Goal: Information Seeking & Learning: Stay updated

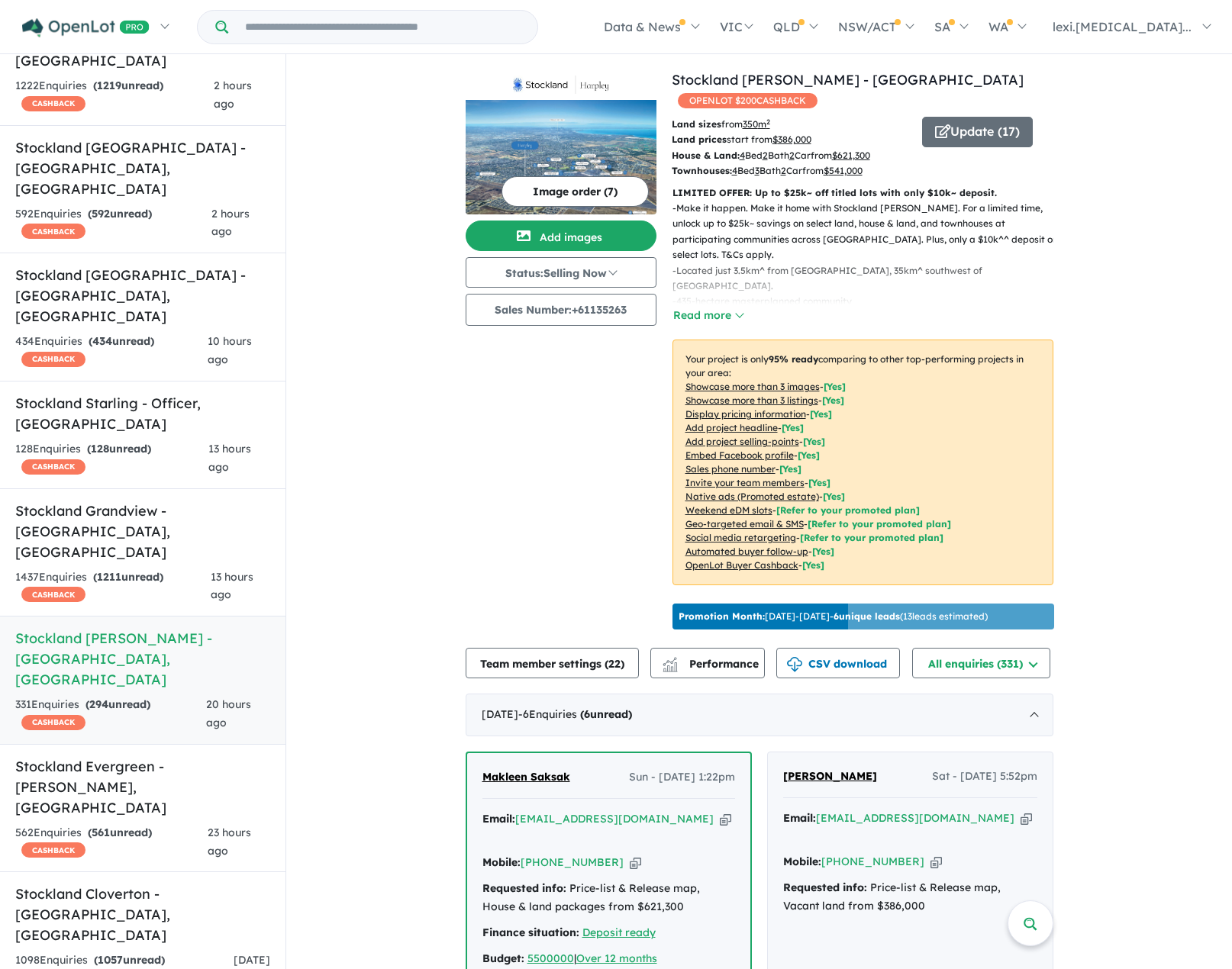
scroll to position [109, 0]
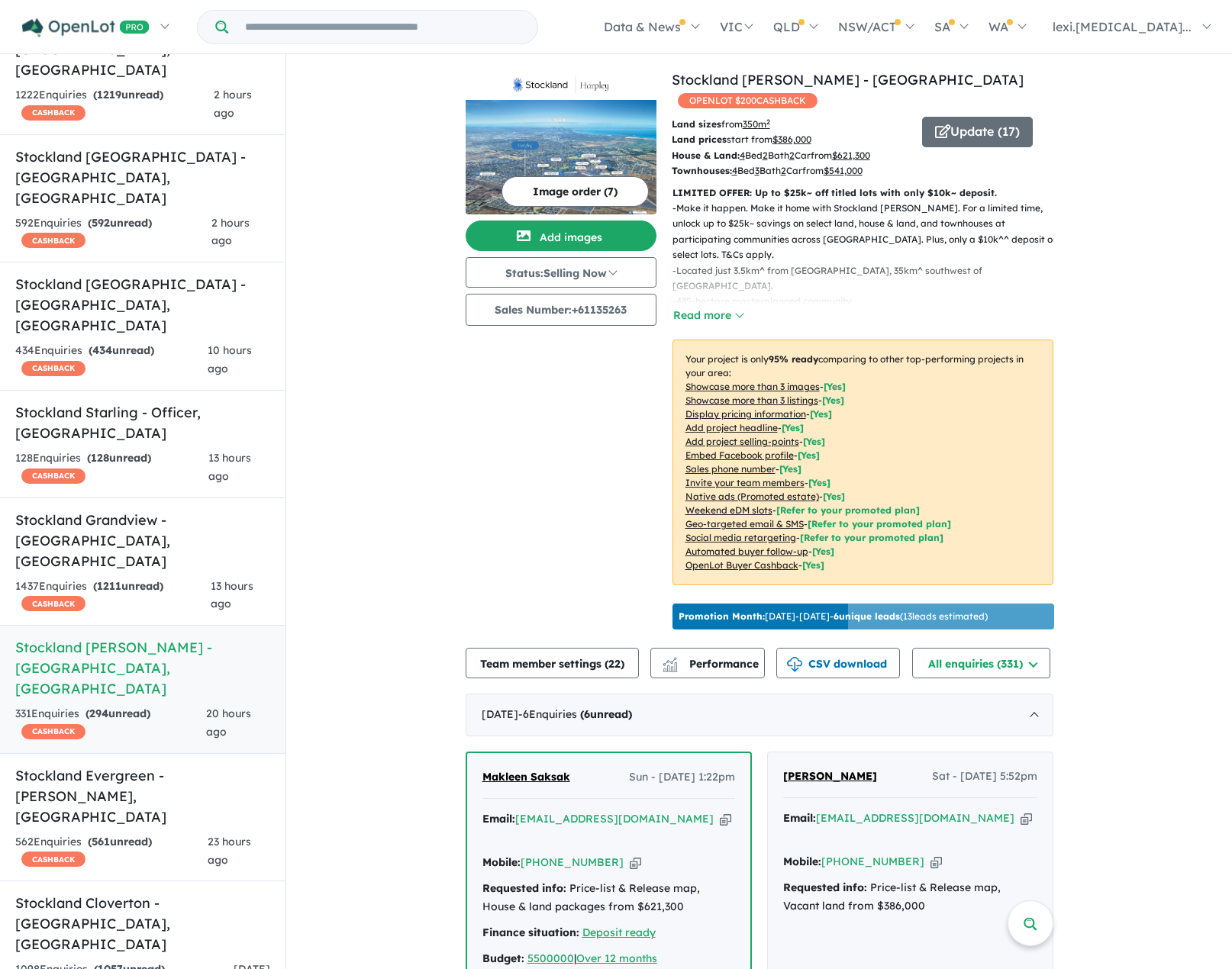
click at [478, 421] on div "Image order ( 7 ) Add images Status: Selling Now In Planning Coming Soon Sellin…" at bounding box center [568, 352] width 206 height 566
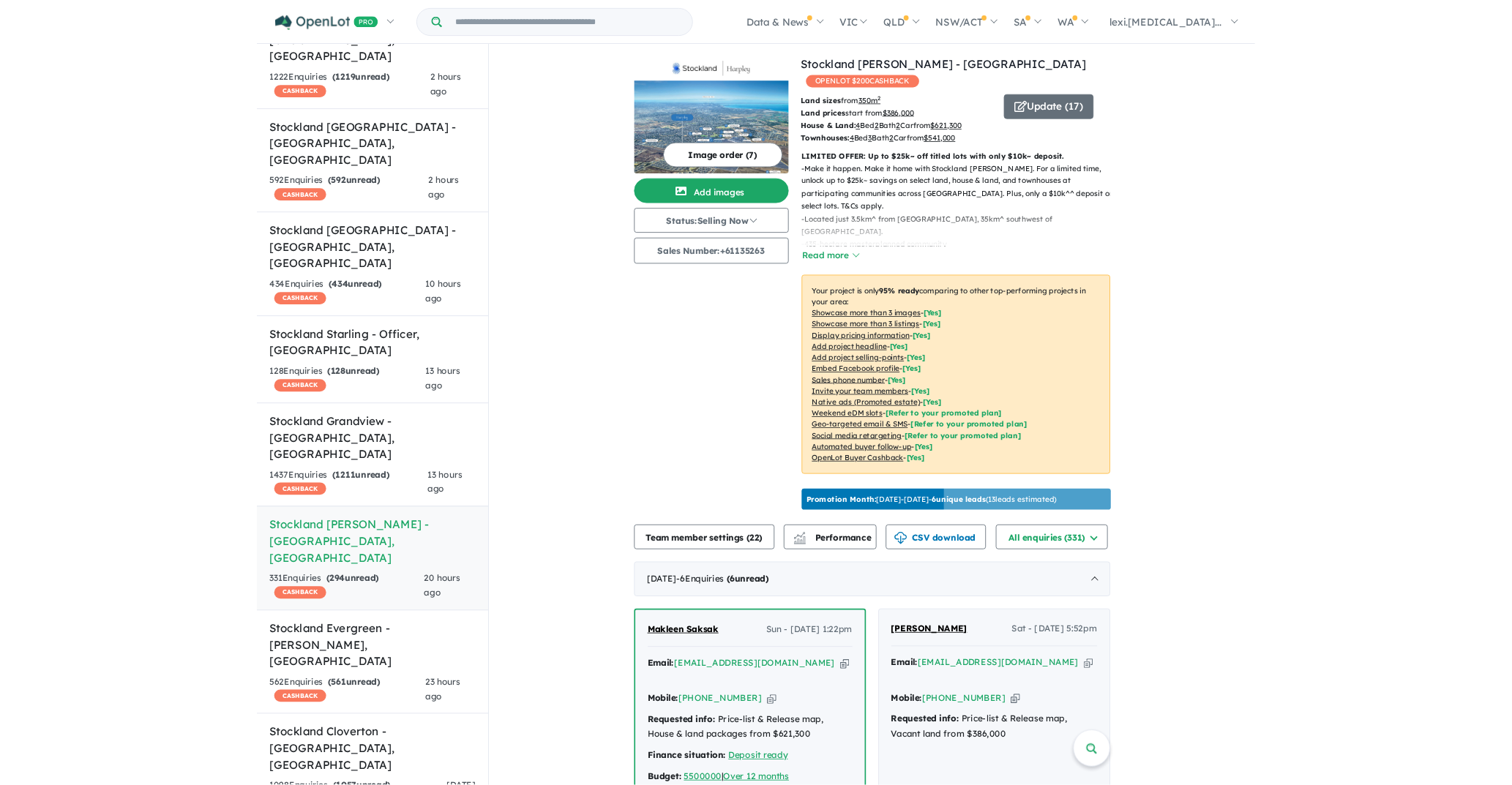
scroll to position [0, 0]
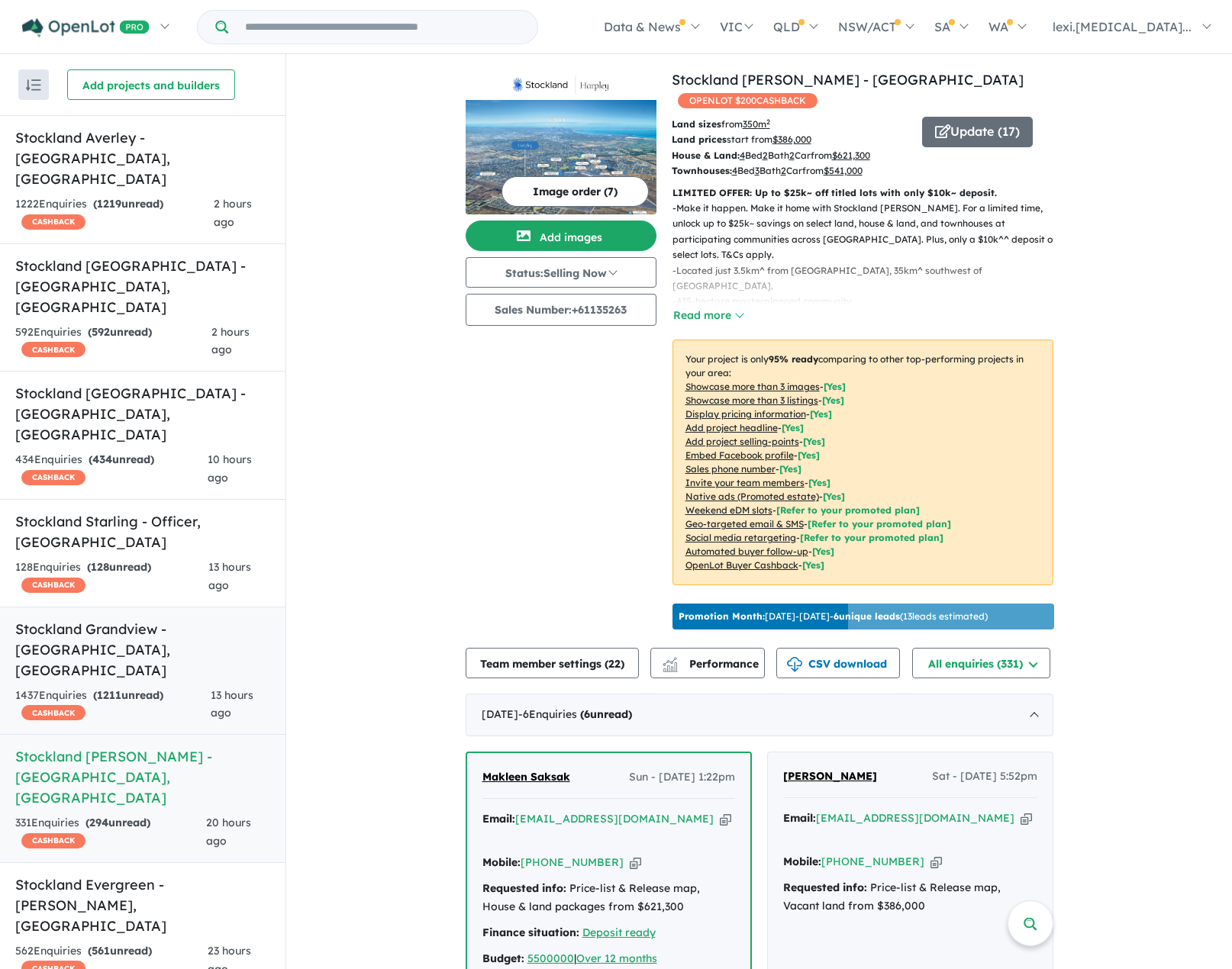
click at [165, 619] on h5 "Stockland Grandview - [GEOGRAPHIC_DATA] , [GEOGRAPHIC_DATA]" at bounding box center [142, 649] width 255 height 62
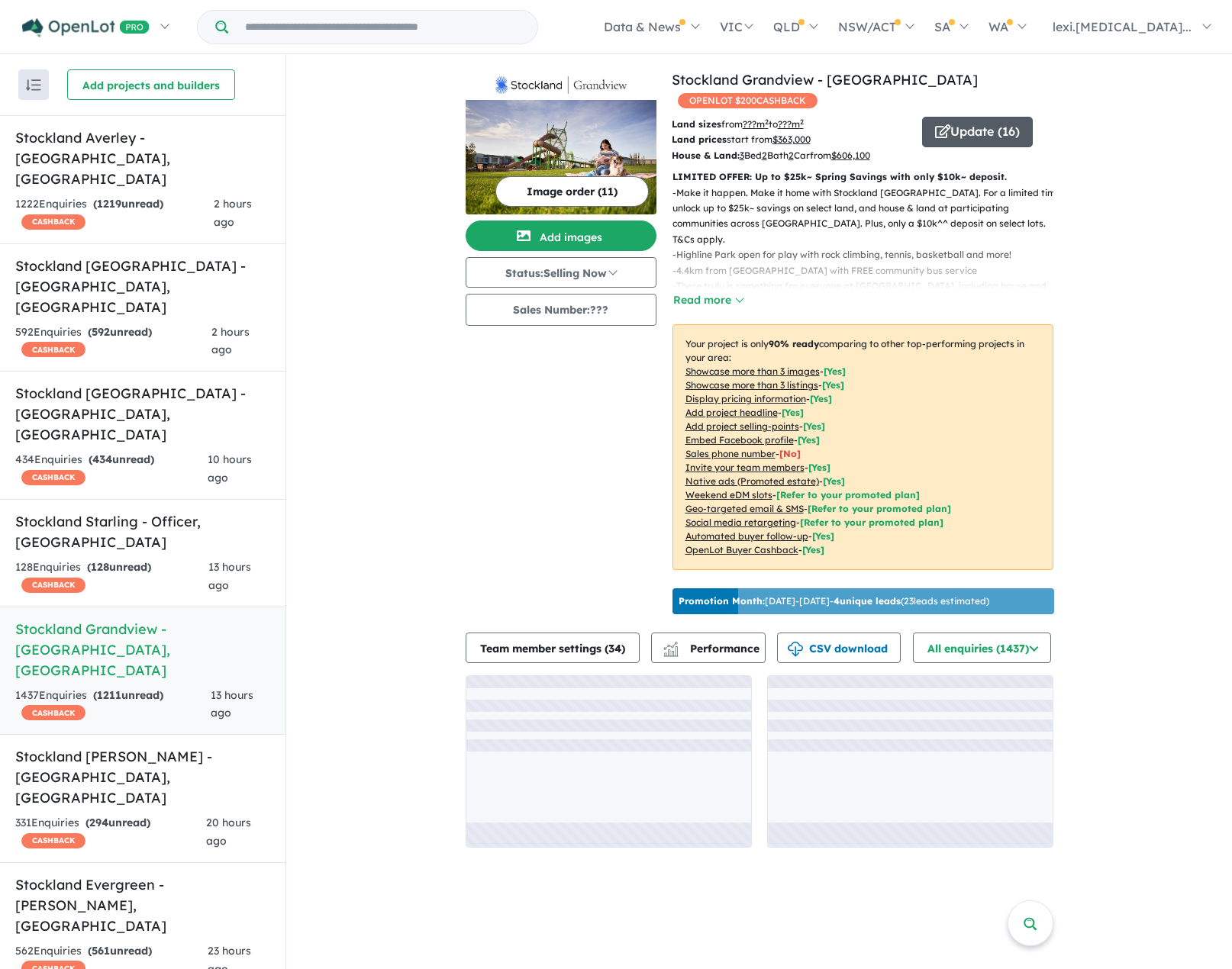
click at [965, 117] on button "Update ( 16 )" at bounding box center [977, 132] width 110 height 31
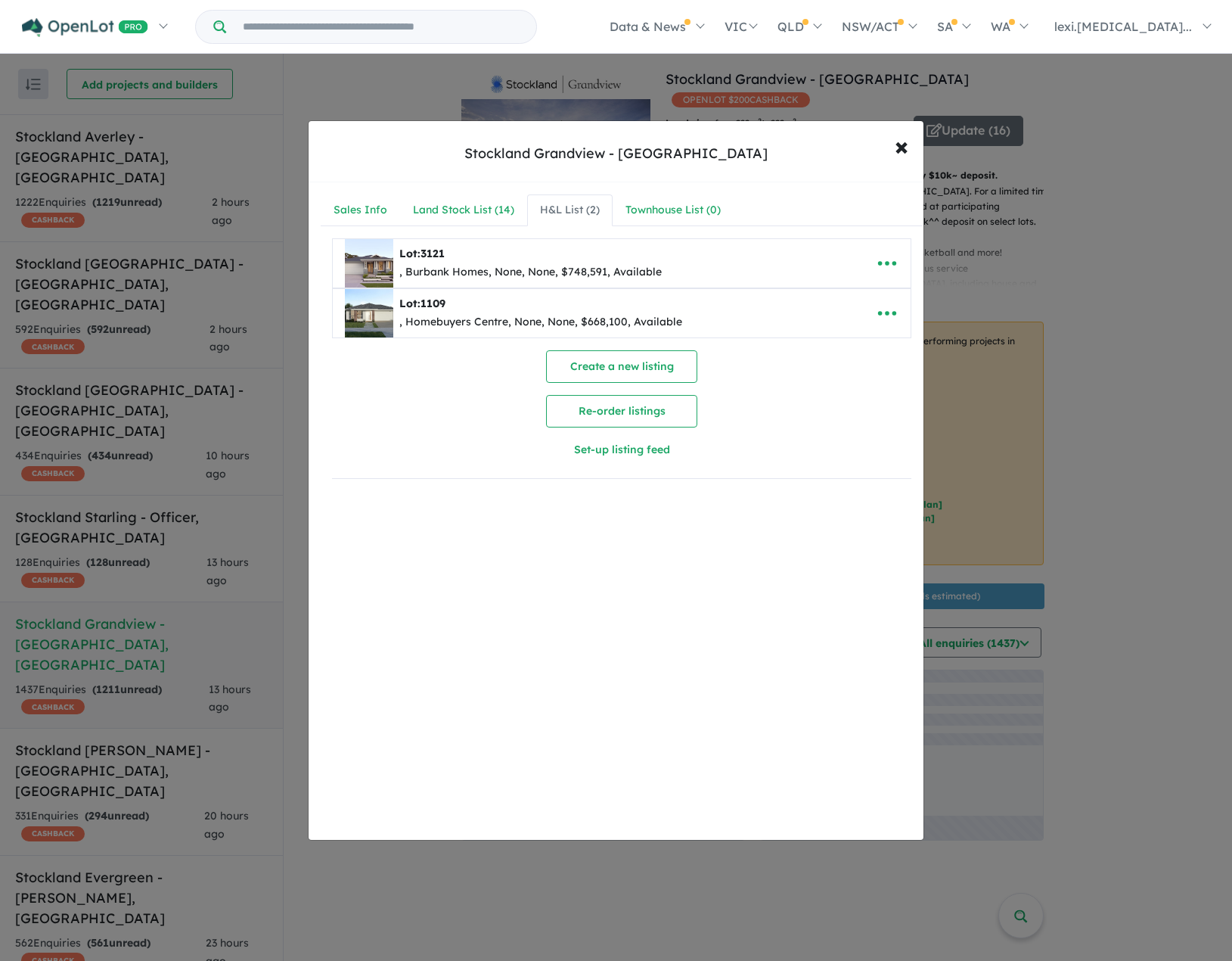
click at [576, 221] on link "H&L List ( 2 )" at bounding box center [569, 210] width 85 height 32
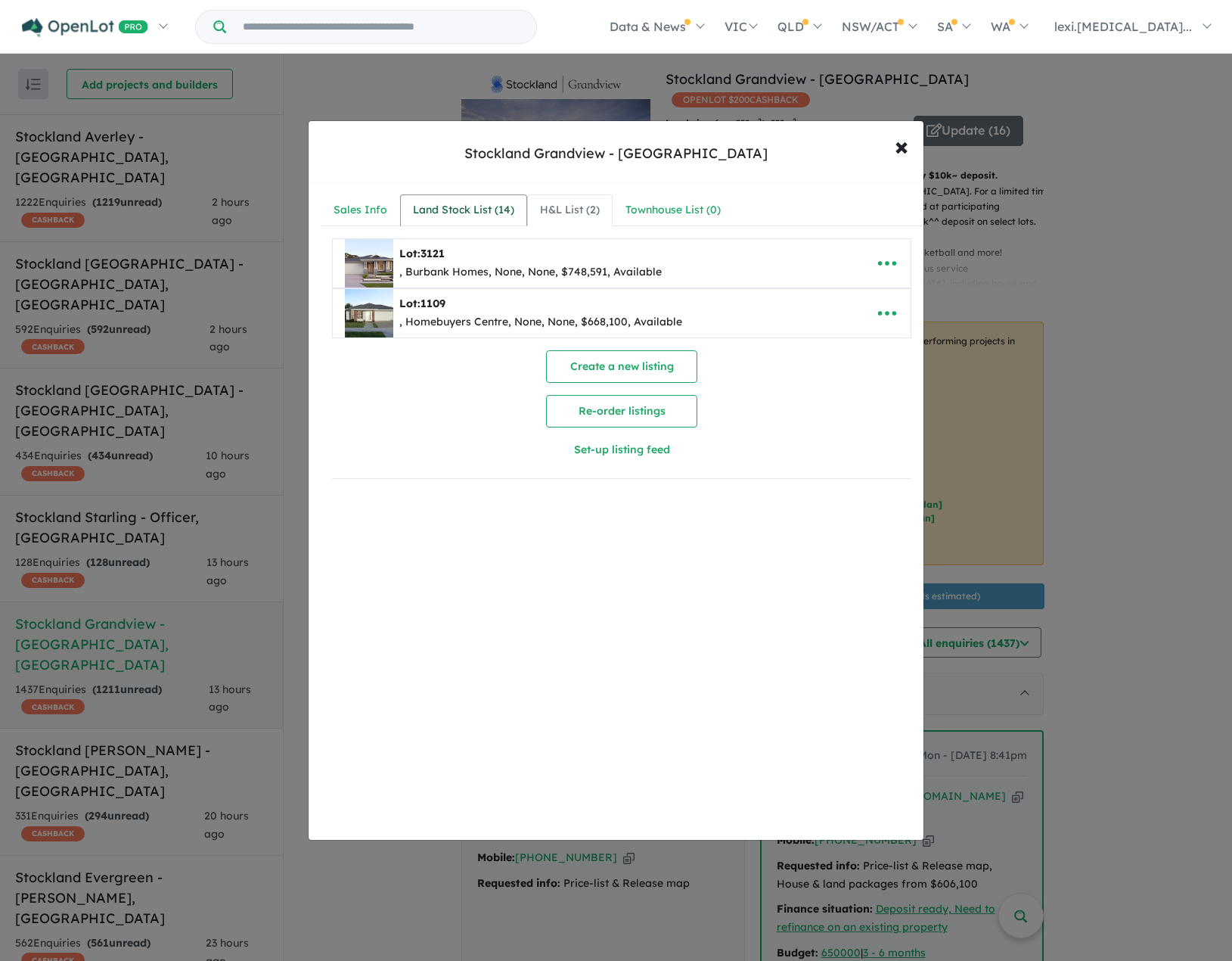
click at [468, 211] on div "Land Stock List ( 14 )" at bounding box center [464, 210] width 102 height 18
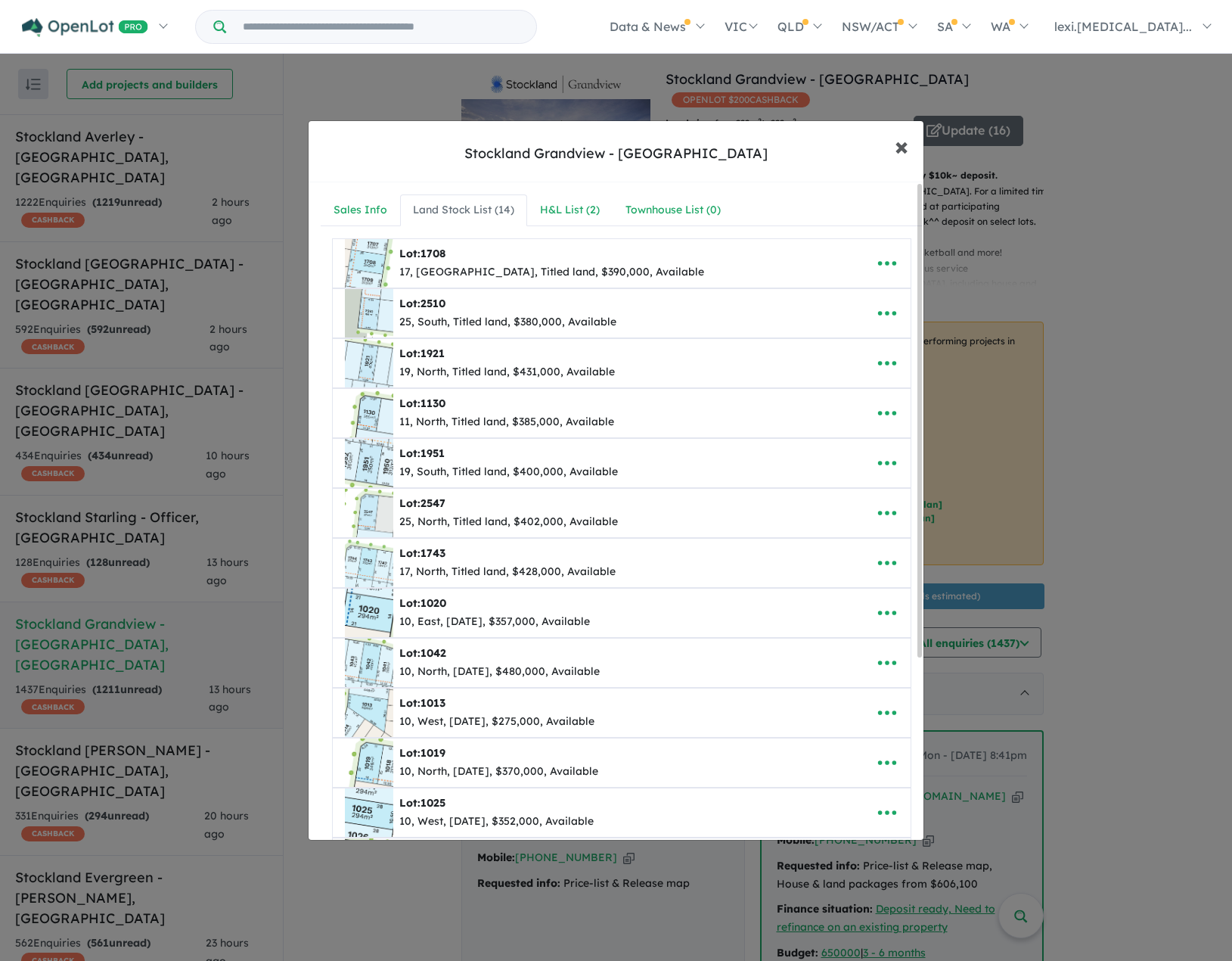
click at [899, 146] on span "×" at bounding box center [901, 146] width 13 height 33
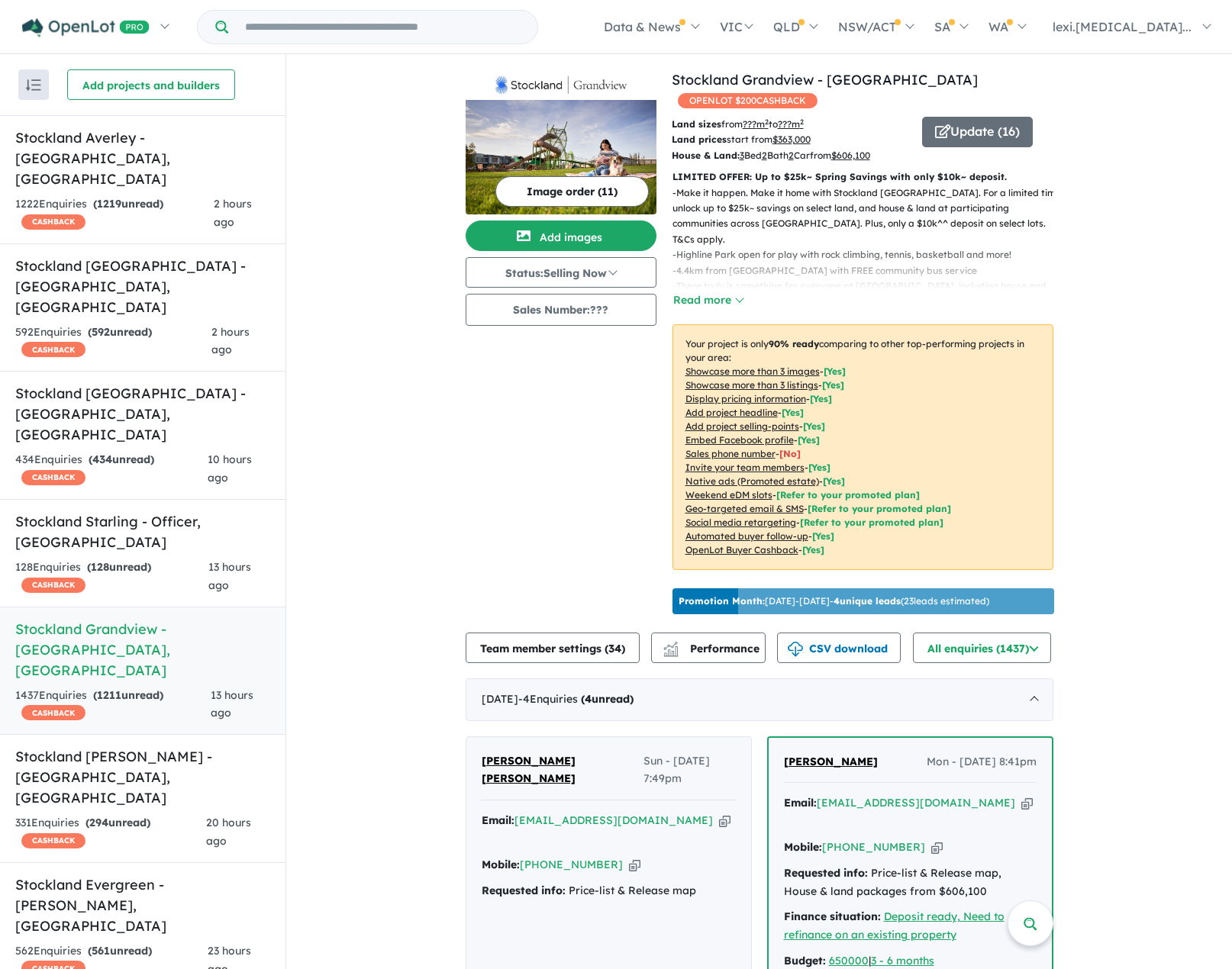
click at [472, 460] on div "Image order ( 11 ) Add images Status: Selling Now In Planning Coming Soon Selli…" at bounding box center [568, 345] width 206 height 551
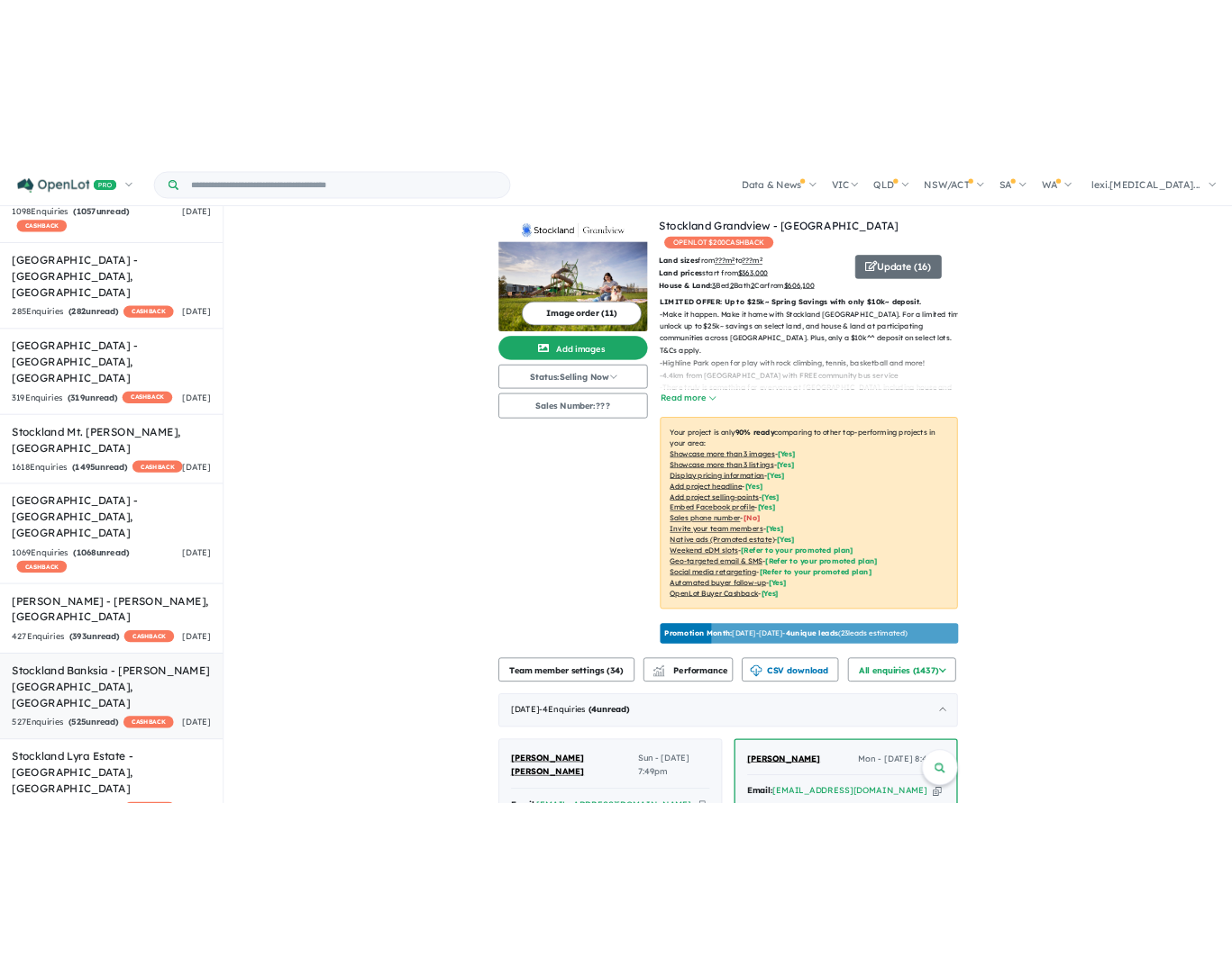
scroll to position [1207, 0]
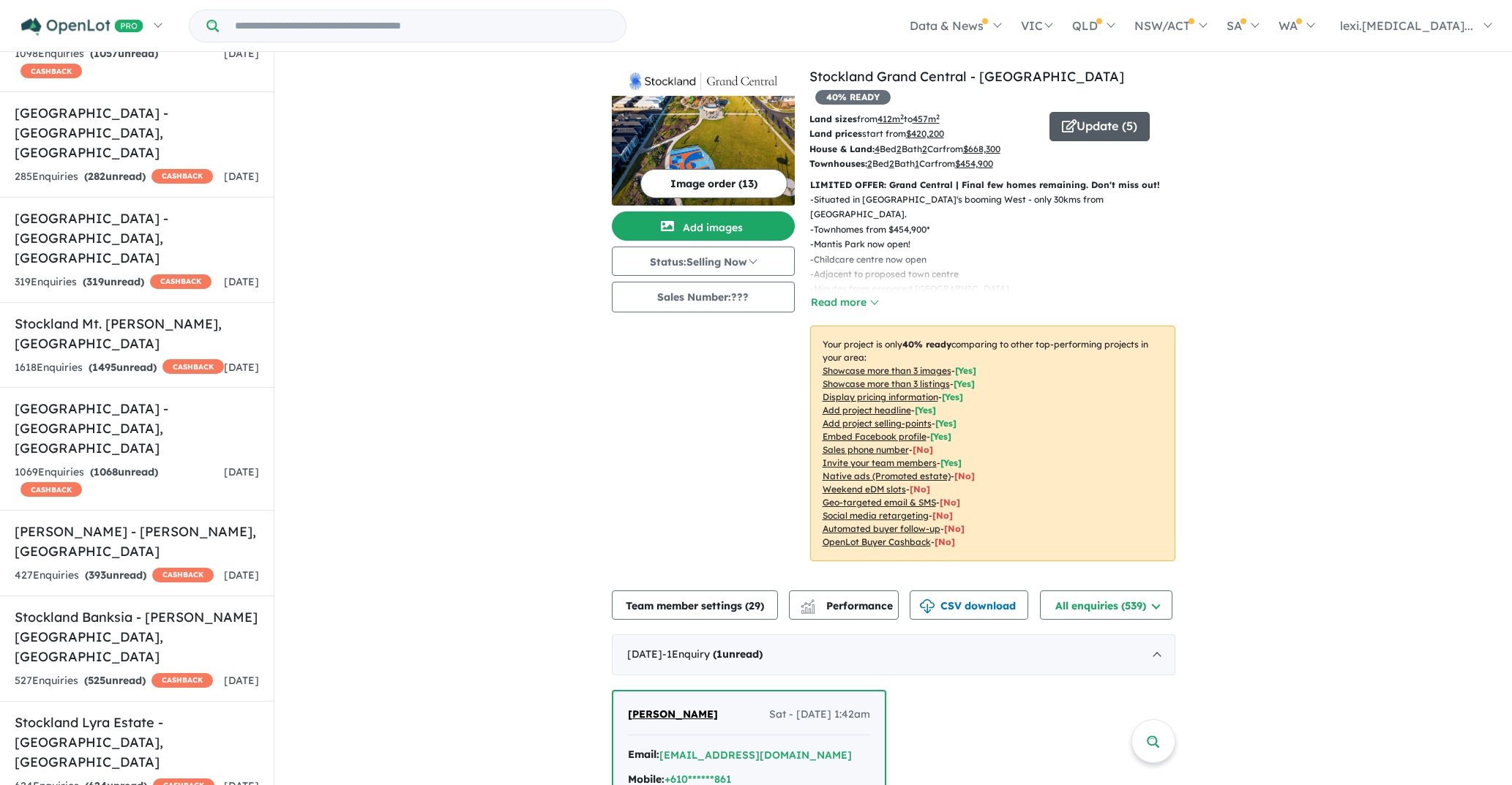
click at [1086, 112] on button "Update ( 5 )" at bounding box center [1099, 126] width 100 height 30
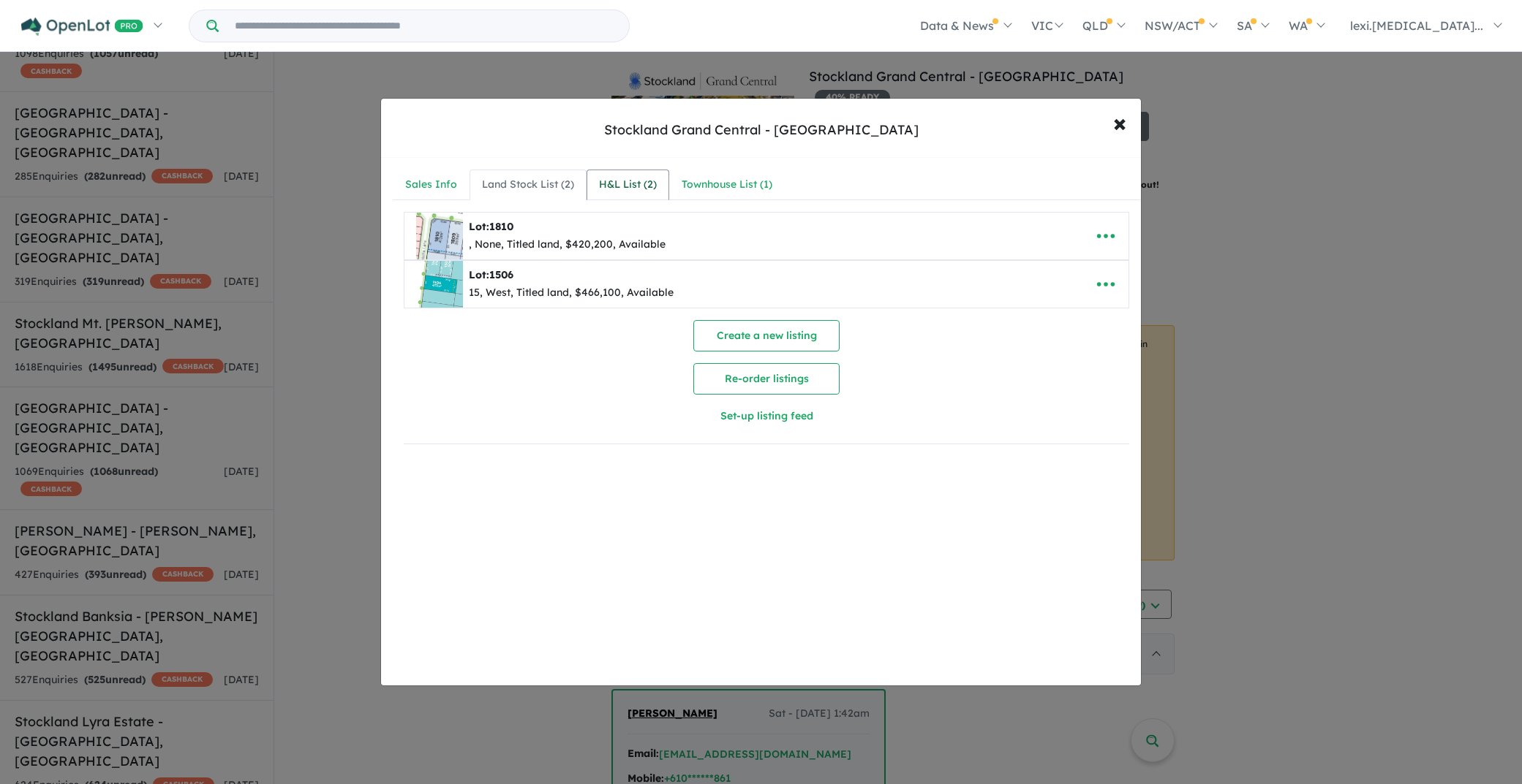
click at [635, 187] on div "H&L List ( 2 )" at bounding box center [628, 184] width 57 height 17
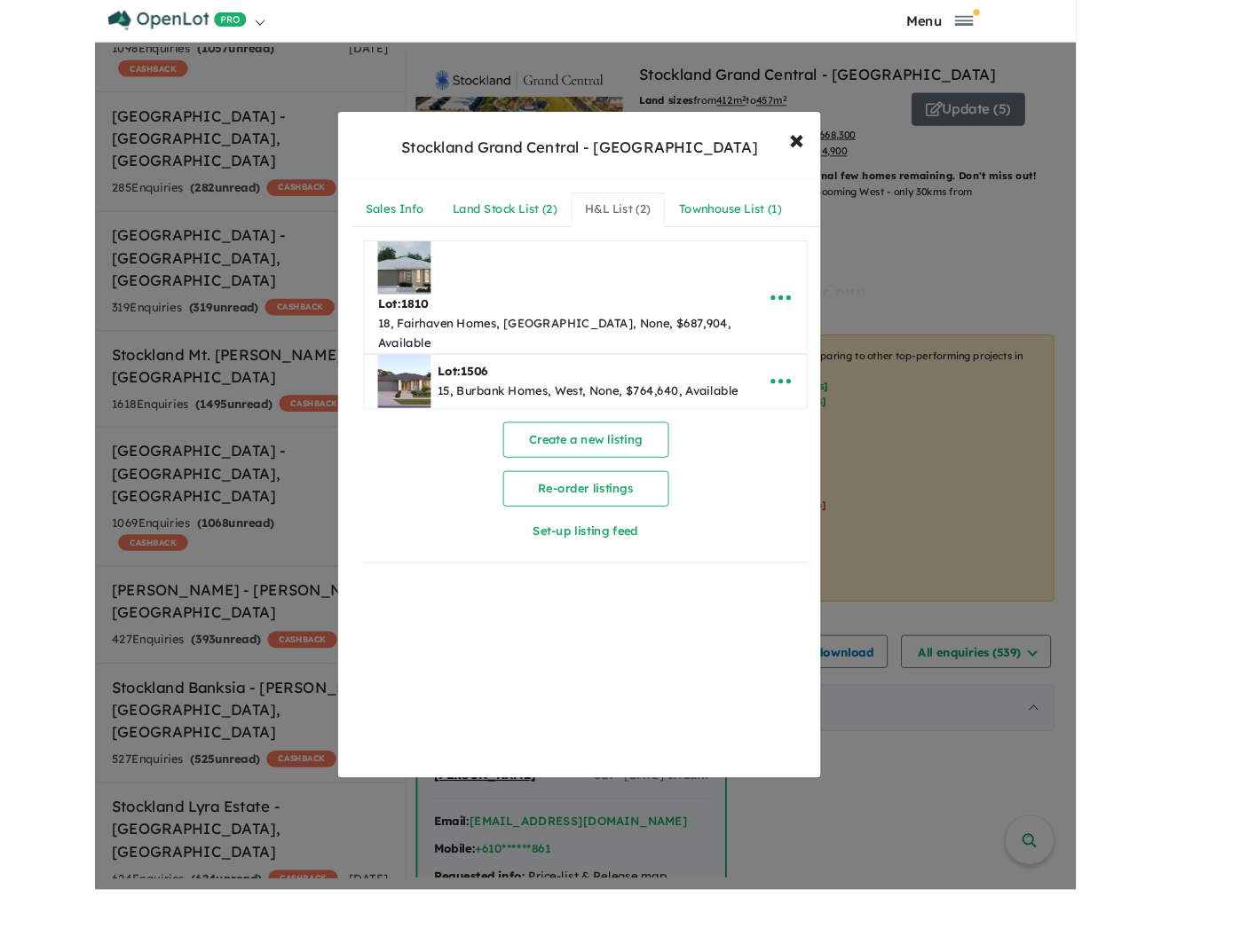
scroll to position [1190, 0]
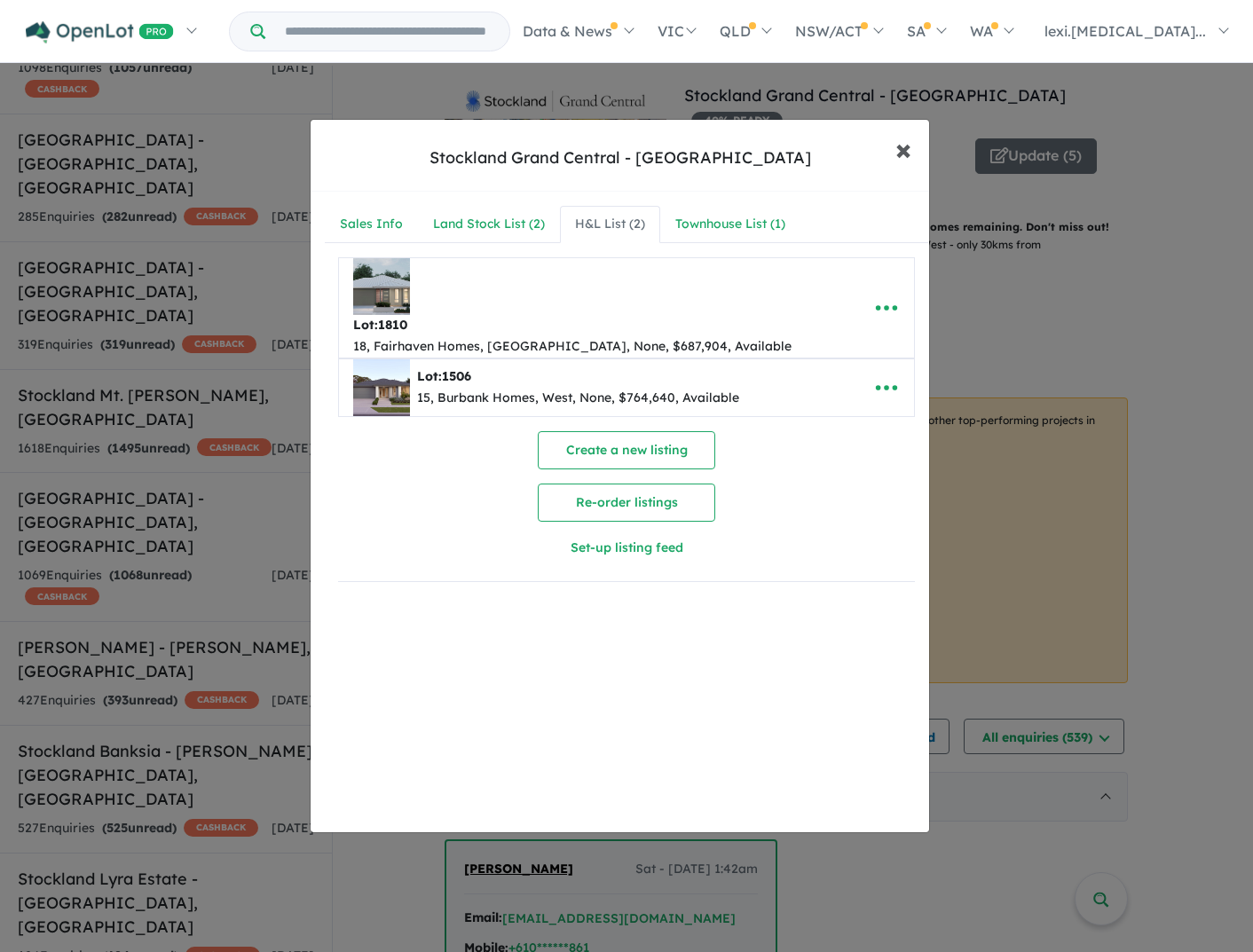
click at [898, 152] on span "×" at bounding box center [903, 149] width 16 height 39
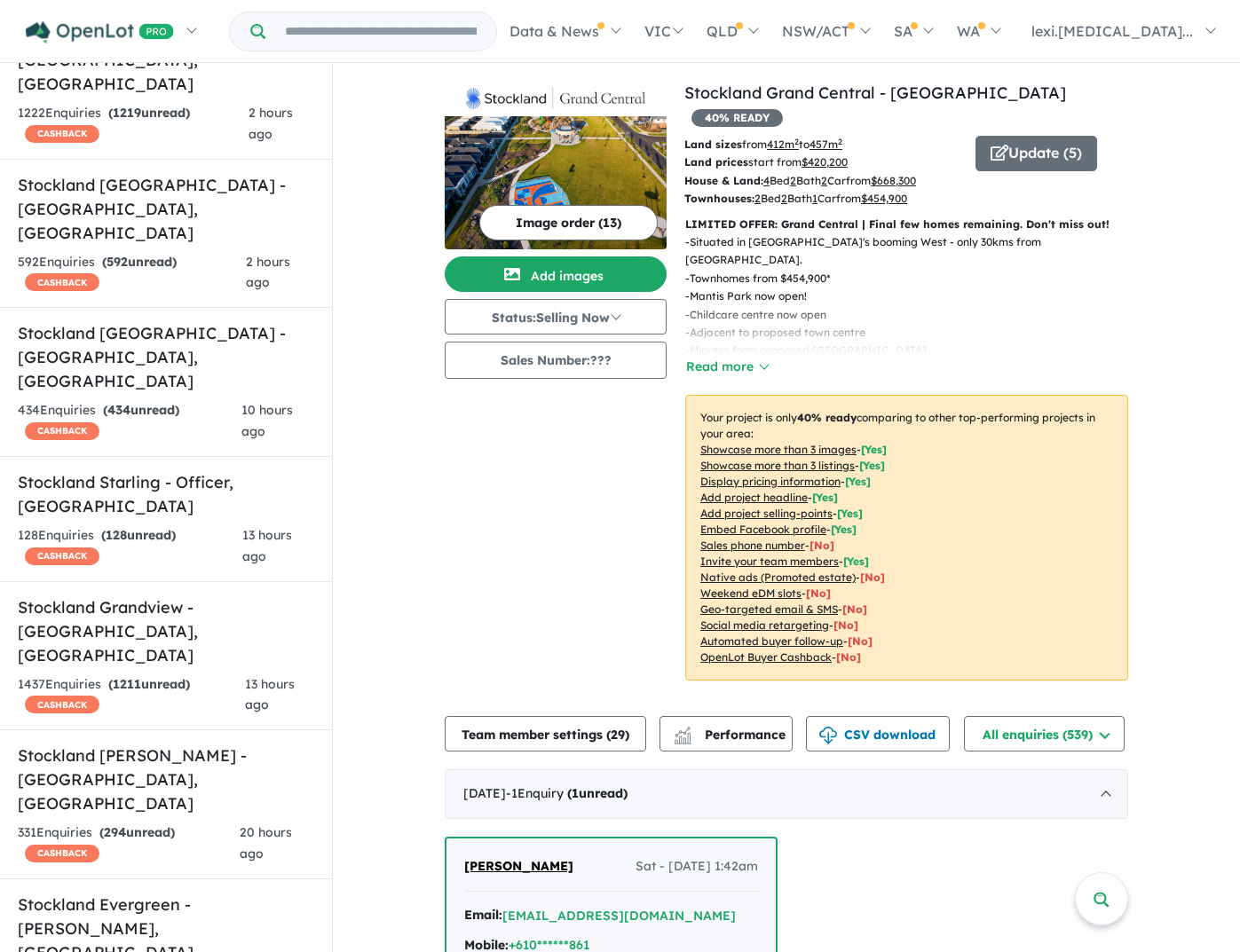
scroll to position [0, 0]
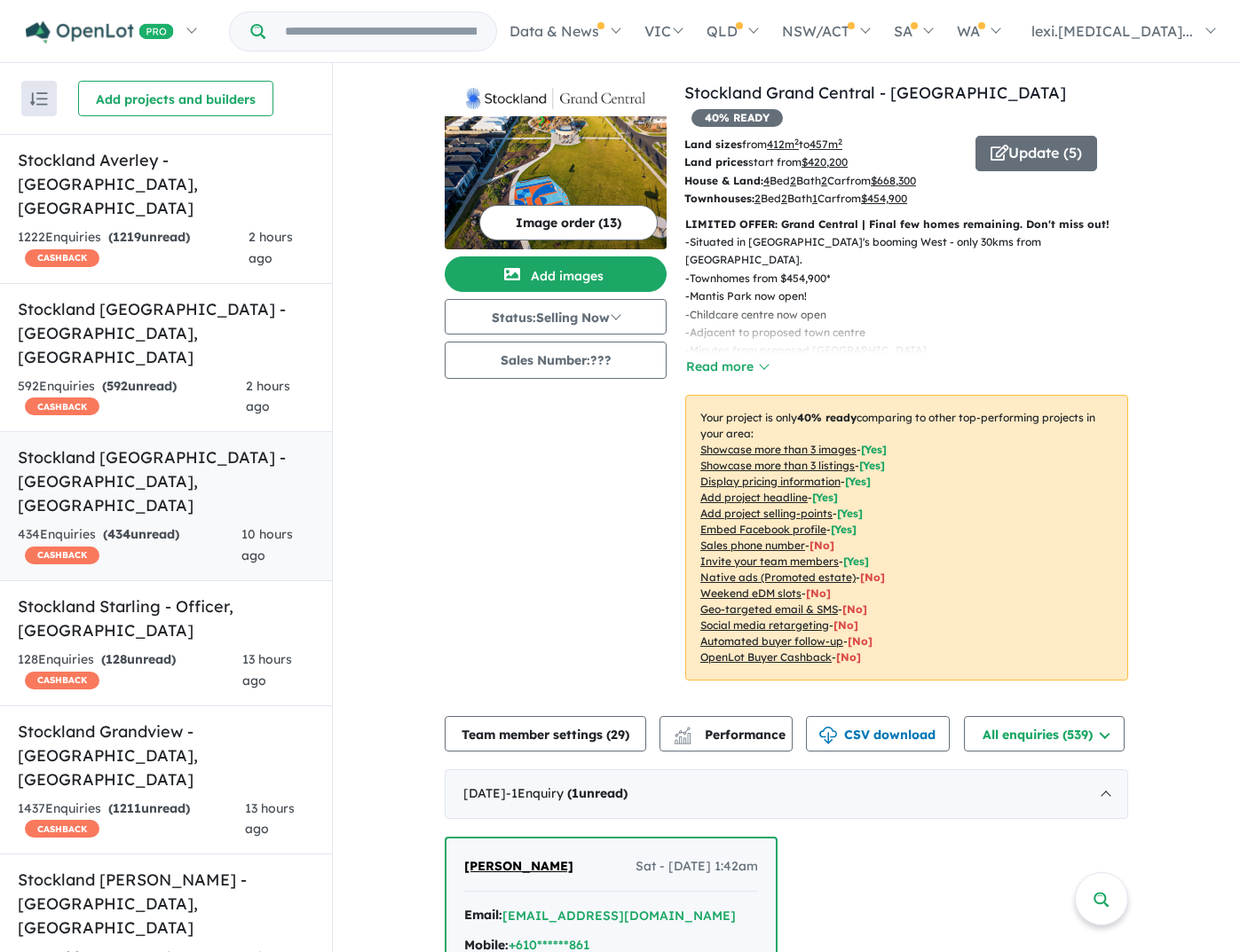
click at [192, 445] on h5 "Stockland Atherstone - [GEOGRAPHIC_DATA] , [GEOGRAPHIC_DATA]" at bounding box center [165, 481] width 296 height 72
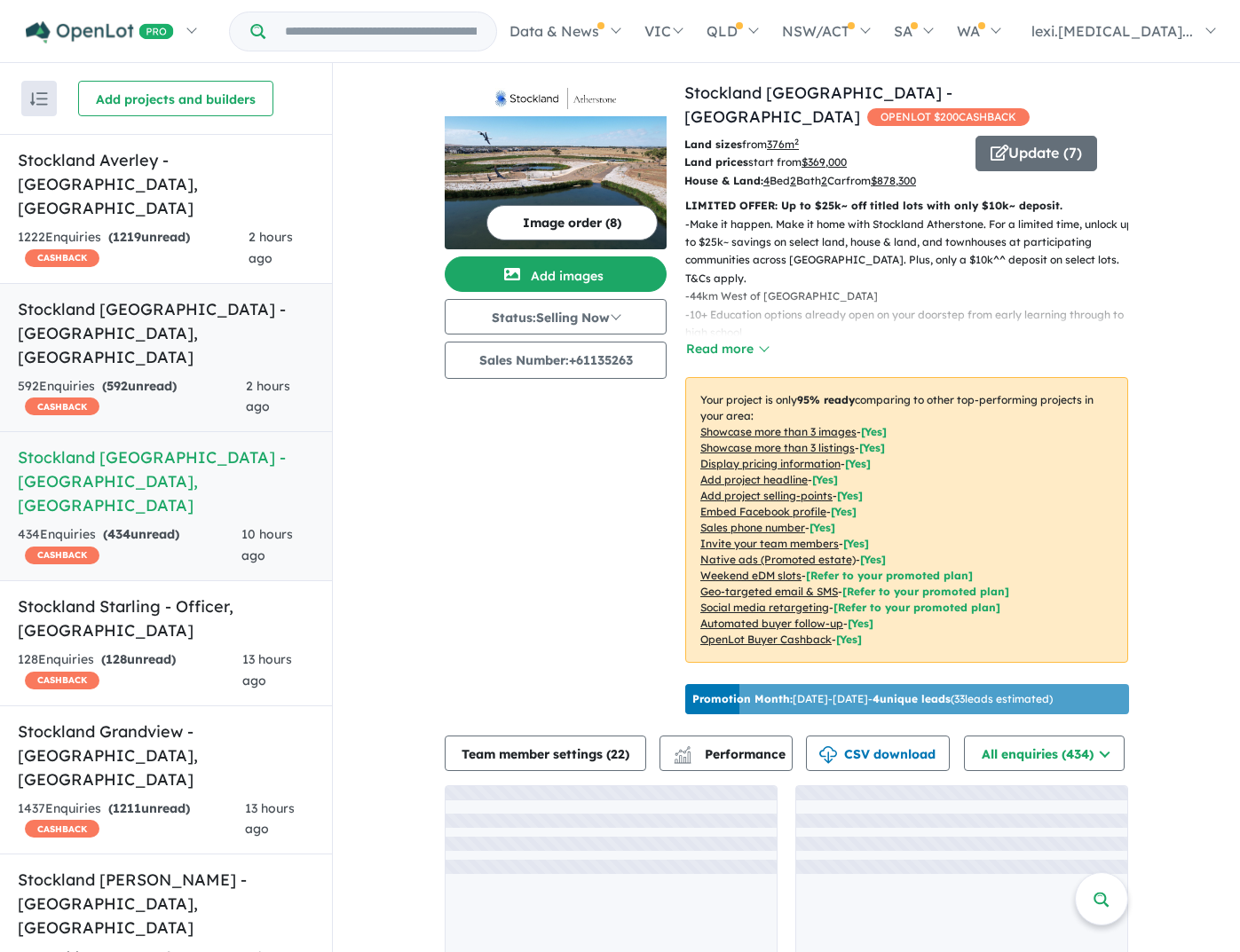
click at [167, 376] on div "592 Enquir ies ( 592 unread) CASHBACK" at bounding box center [131, 398] width 228 height 42
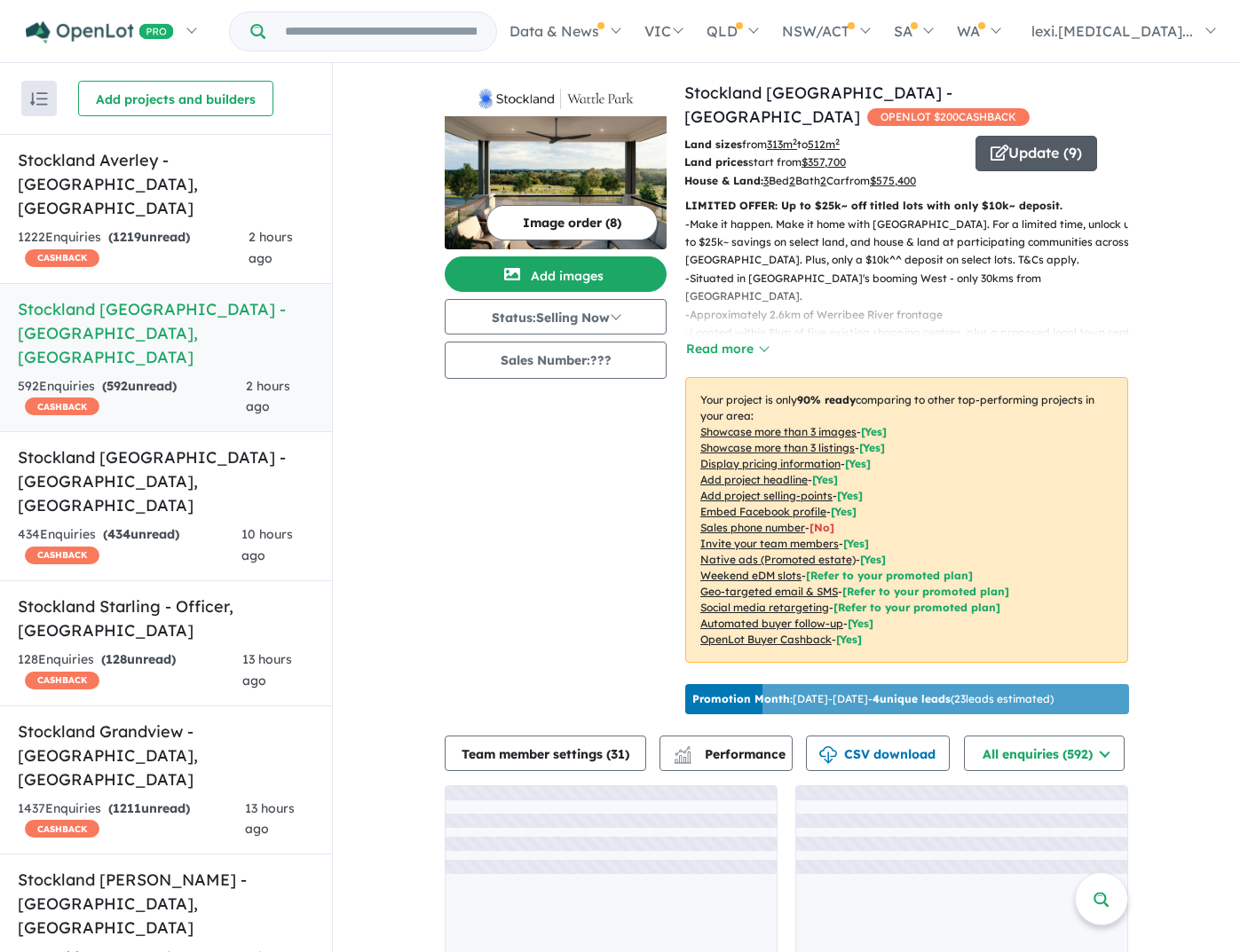
click at [1043, 139] on button "Update ( 9 )" at bounding box center [1036, 153] width 121 height 36
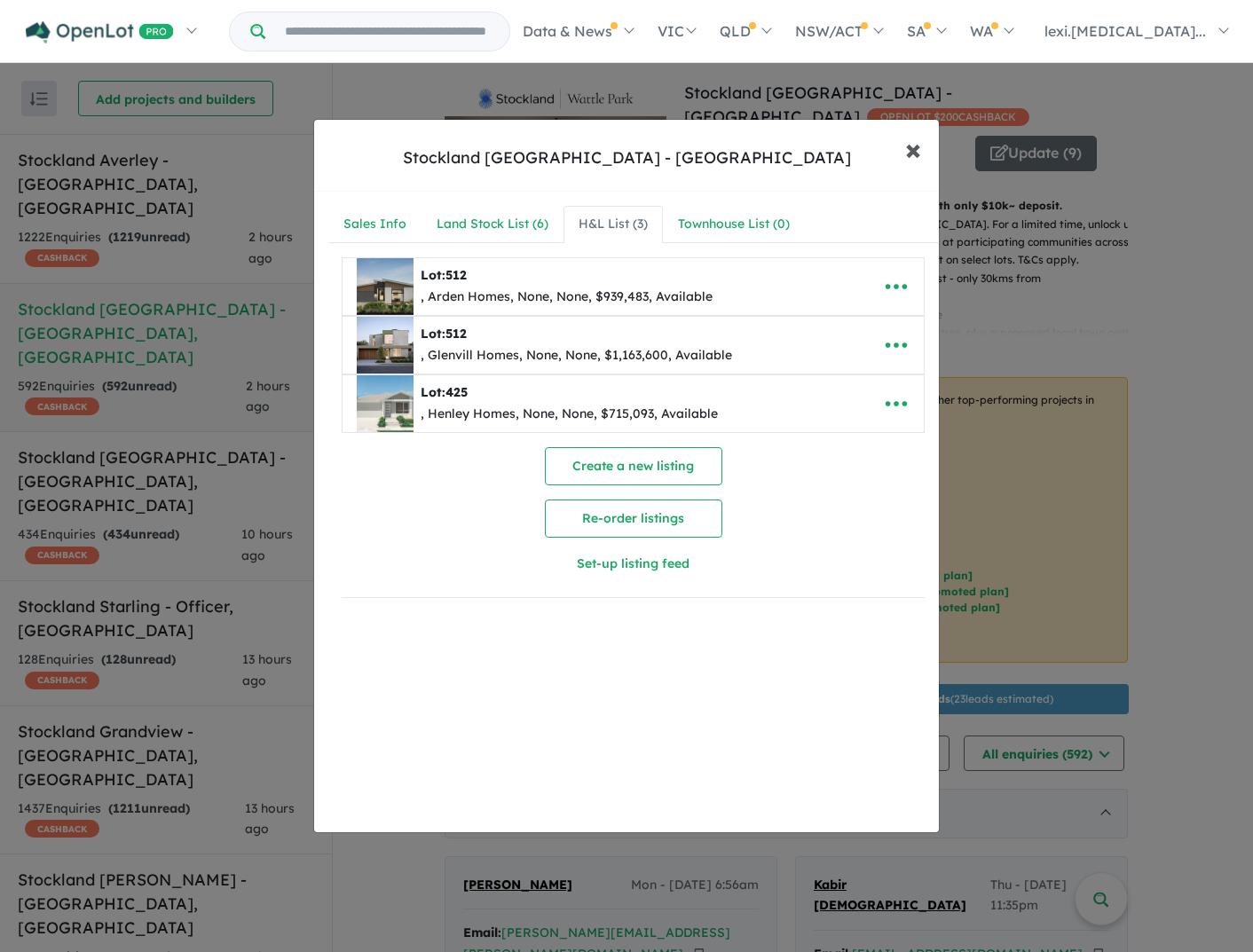
click at [914, 149] on span "×" at bounding box center [912, 149] width 16 height 39
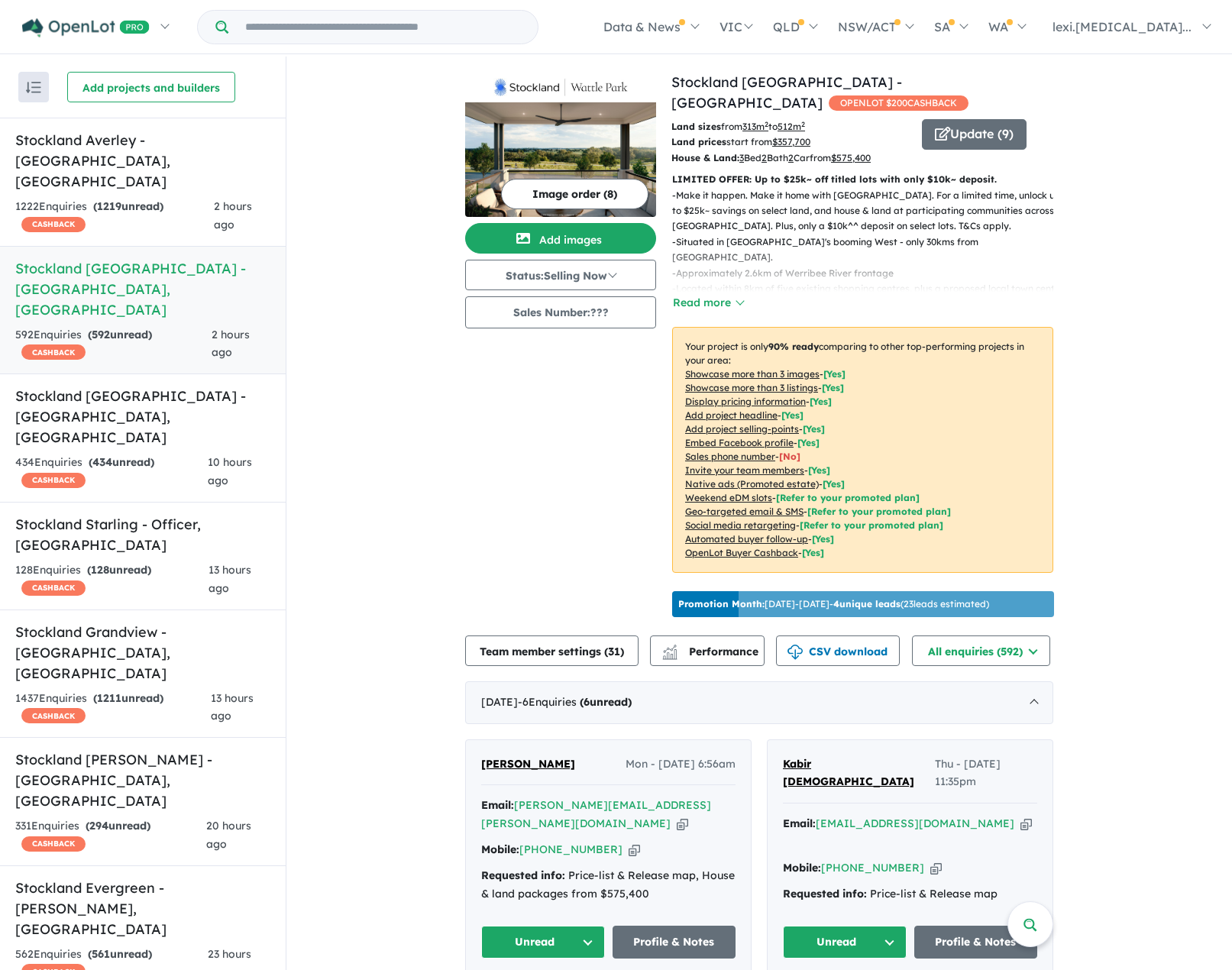
click at [607, 467] on div "Image order ( 8 ) Add images Status: Selling Now In Planning Coming Soon Sellin…" at bounding box center [568, 348] width 206 height 551
click at [629, 491] on div "Image order ( 8 ) Add images Status: Selling Now In Planning Coming Soon Sellin…" at bounding box center [568, 348] width 206 height 551
click at [582, 449] on div "Image order ( 8 ) Add images Status: Selling Now In Planning Coming Soon Sellin…" at bounding box center [568, 348] width 206 height 551
click at [538, 491] on div "Image order ( 8 ) Add images Status: Selling Now In Planning Coming Soon Sellin…" at bounding box center [568, 348] width 206 height 551
click at [496, 551] on div "Image order ( 8 ) Add images Status: Selling Now In Planning Coming Soon Sellin…" at bounding box center [568, 348] width 206 height 551
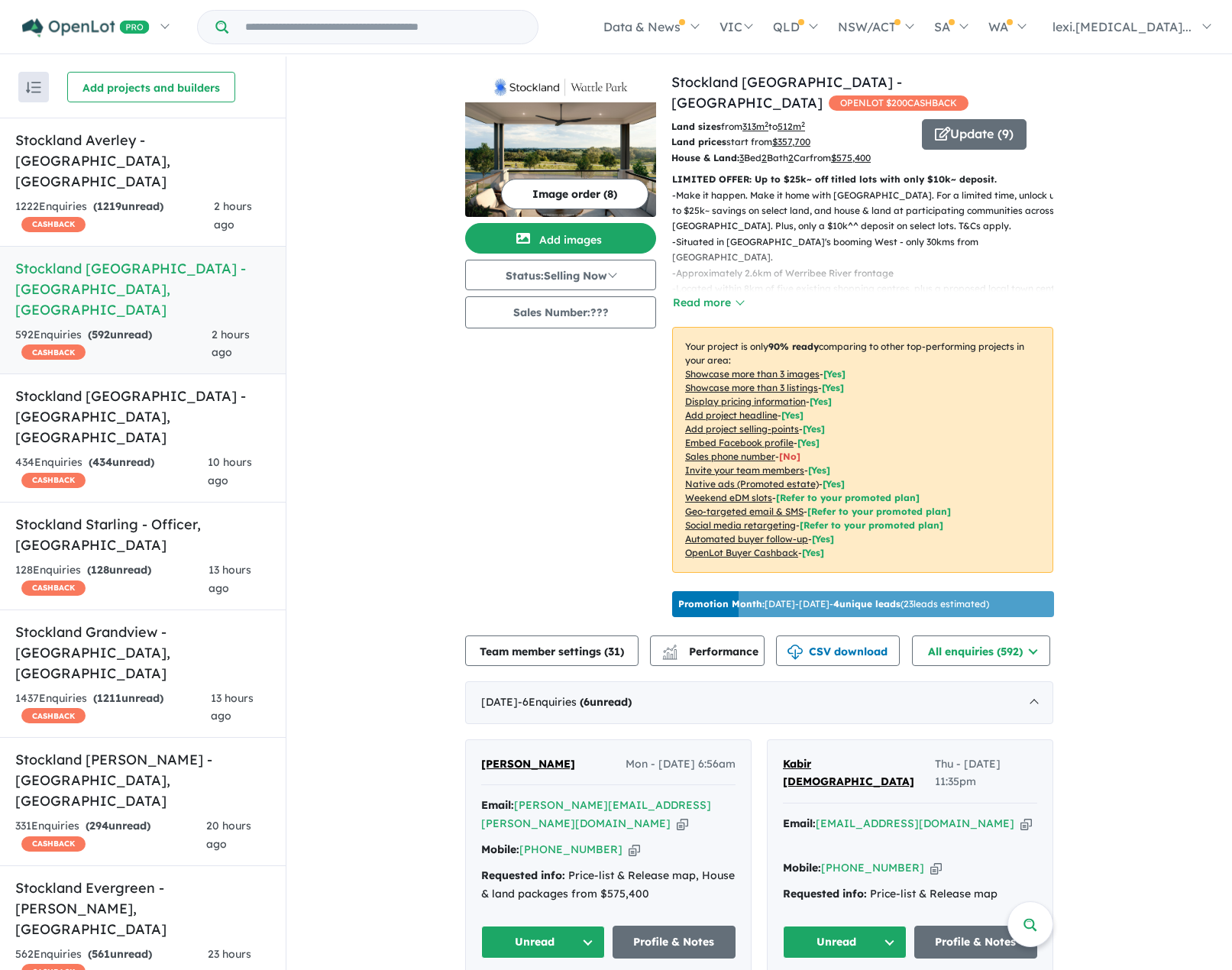
click at [490, 444] on div "Image order ( 8 ) Add images Status: Selling Now In Planning Coming Soon Sellin…" at bounding box center [568, 348] width 206 height 551
